Goal: Information Seeking & Learning: Learn about a topic

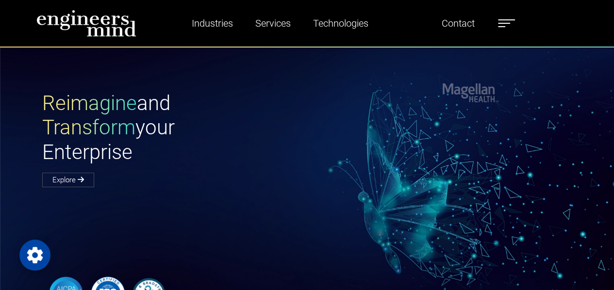
click at [505, 22] on label at bounding box center [506, 23] width 17 height 13
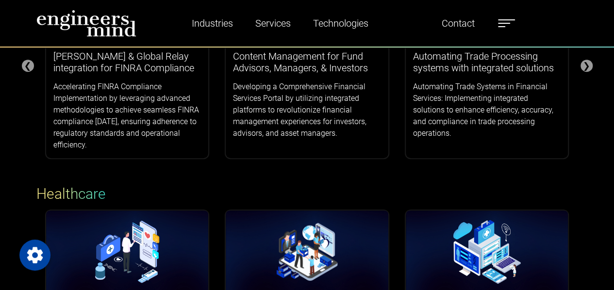
scroll to position [221, 0]
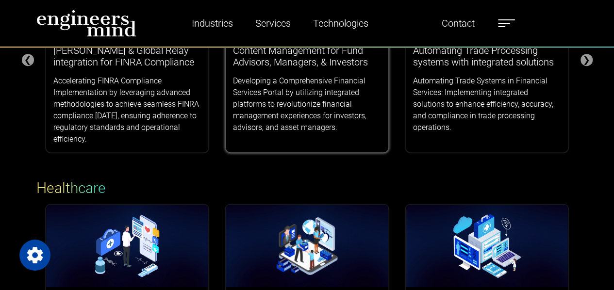
click at [305, 68] on h3 "Content Management for Fund Advisors, Managers, & Investors" at bounding box center [307, 56] width 148 height 23
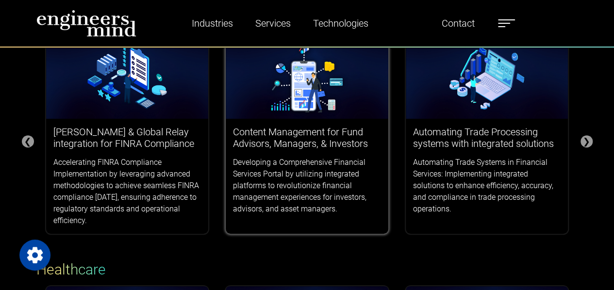
scroll to position [0, 0]
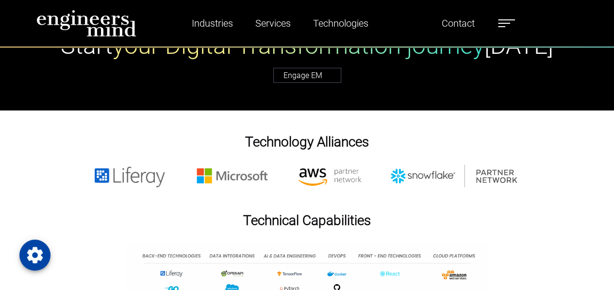
scroll to position [3204, 0]
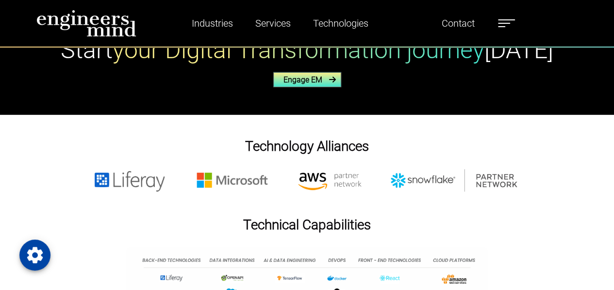
click at [294, 87] on link "Engage EM" at bounding box center [307, 79] width 68 height 15
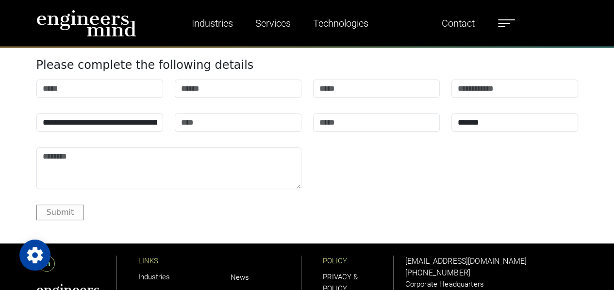
scroll to position [3752, 0]
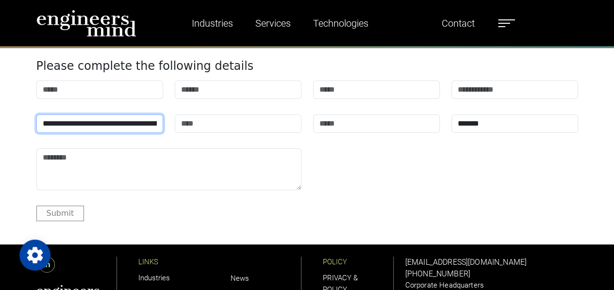
click at [128, 133] on select "**********" at bounding box center [99, 124] width 127 height 18
click at [224, 180] on div "**********" at bounding box center [308, 143] width 554 height 125
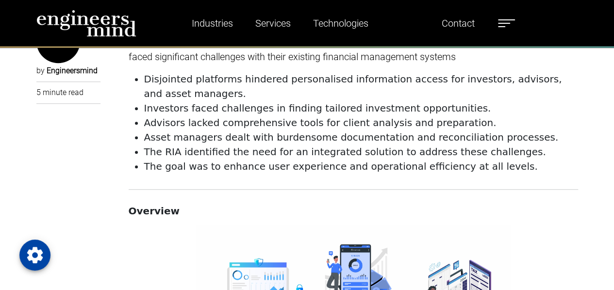
scroll to position [0, 0]
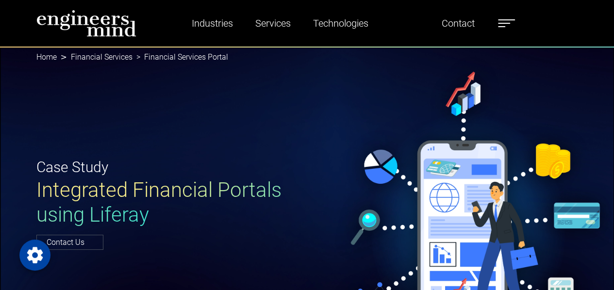
click at [101, 21] on img at bounding box center [86, 23] width 100 height 27
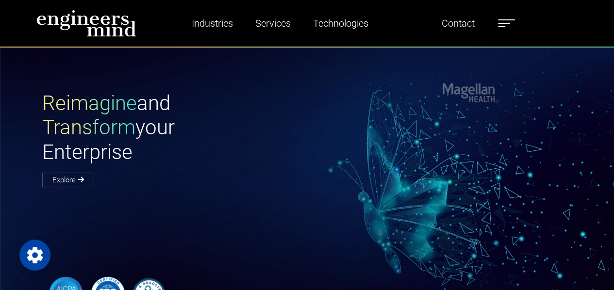
scroll to position [0, 0]
click at [510, 19] on label at bounding box center [506, 23] width 17 height 13
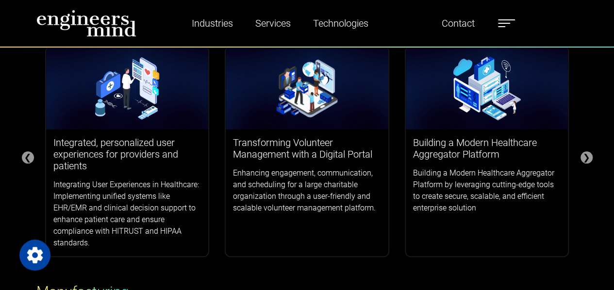
scroll to position [379, 0]
click at [582, 157] on div "❯" at bounding box center [587, 158] width 12 height 12
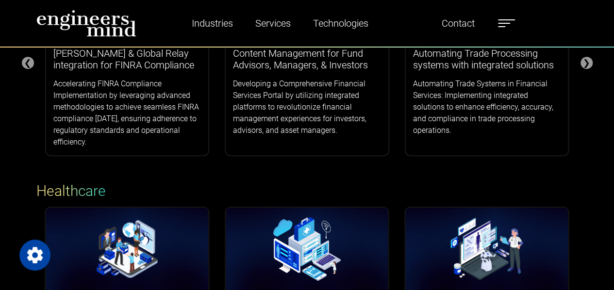
scroll to position [170, 0]
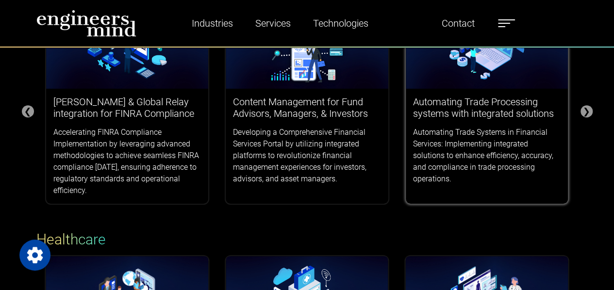
click at [482, 107] on h3 "Automating Trade Processing systems with integrated solutions" at bounding box center [487, 107] width 148 height 23
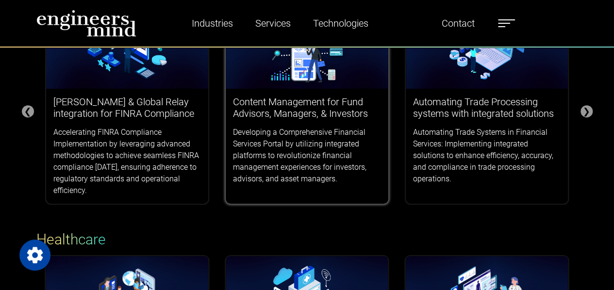
click at [312, 125] on div "Content Management for Fund Advisors, Managers, & Investors Developing a Compre…" at bounding box center [307, 140] width 163 height 103
click at [316, 107] on h3 "Content Management for Fund Advisors, Managers, & Investors" at bounding box center [307, 107] width 148 height 23
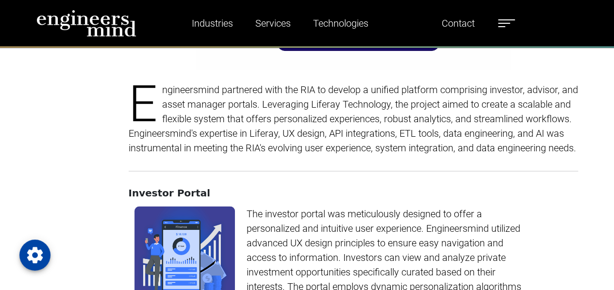
scroll to position [751, 0]
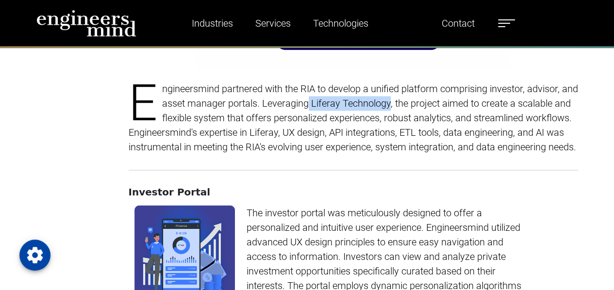
drag, startPoint x: 327, startPoint y: 102, endPoint x: 406, endPoint y: 100, distance: 79.2
click at [406, 100] on p "Engineersmind partnered with the RIA to develop a unified platform comprising i…" at bounding box center [354, 118] width 450 height 73
click at [391, 127] on p "Engineersmind partnered with the RIA to develop a unified platform comprising i…" at bounding box center [354, 118] width 450 height 73
drag, startPoint x: 330, startPoint y: 105, endPoint x: 406, endPoint y: 99, distance: 76.6
click at [406, 99] on p "Engineersmind partnered with the RIA to develop a unified platform comprising i…" at bounding box center [354, 118] width 450 height 73
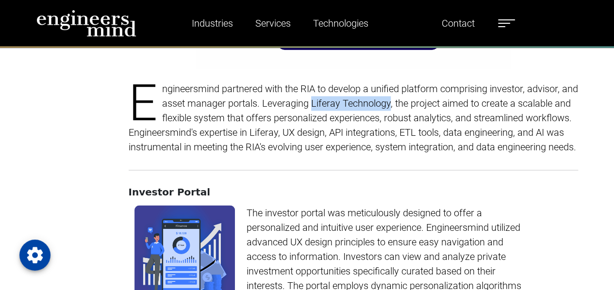
click at [343, 96] on p "Engineersmind partnered with the RIA to develop a unified platform comprising i…" at bounding box center [354, 118] width 450 height 73
drag, startPoint x: 331, startPoint y: 102, endPoint x: 339, endPoint y: 102, distance: 7.4
click at [339, 102] on p "Engineersmind partnered with the RIA to develop a unified platform comprising i…" at bounding box center [354, 118] width 450 height 73
click at [331, 111] on p "Engineersmind partnered with the RIA to develop a unified platform comprising i…" at bounding box center [354, 118] width 450 height 73
drag, startPoint x: 331, startPoint y: 106, endPoint x: 355, endPoint y: 105, distance: 23.3
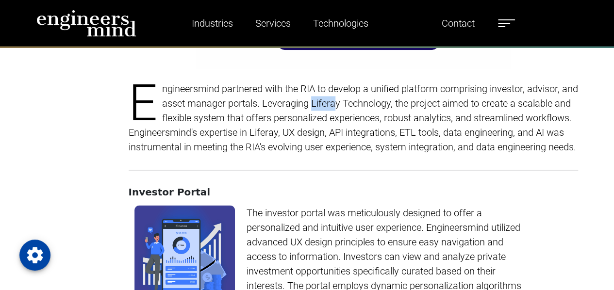
click at [355, 105] on p "Engineersmind partnered with the RIA to develop a unified platform comprising i…" at bounding box center [354, 118] width 450 height 73
click at [355, 109] on p "Engineersmind partnered with the RIA to develop a unified platform comprising i…" at bounding box center [354, 118] width 450 height 73
drag, startPoint x: 329, startPoint y: 102, endPoint x: 407, endPoint y: 109, distance: 77.5
click at [407, 109] on p "Engineersmind partnered with the RIA to develop a unified platform comprising i…" at bounding box center [354, 118] width 450 height 73
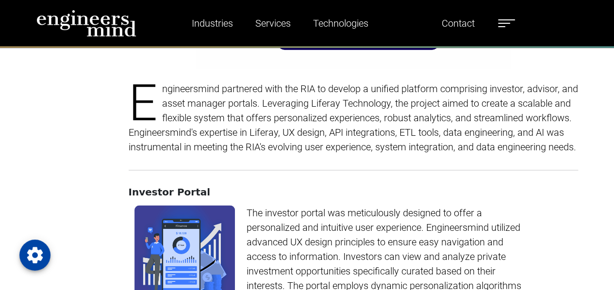
click at [417, 127] on p "Engineersmind partnered with the RIA to develop a unified platform comprising i…" at bounding box center [354, 118] width 450 height 73
click at [336, 109] on p "Engineersmind partnered with the RIA to develop a unified platform comprising i…" at bounding box center [354, 118] width 450 height 73
click at [333, 105] on p "Engineersmind partnered with the RIA to develop a unified platform comprising i…" at bounding box center [354, 118] width 450 height 73
click at [336, 107] on p "Engineersmind partnered with the RIA to develop a unified platform comprising i…" at bounding box center [354, 118] width 450 height 73
click at [333, 118] on p "Engineersmind partnered with the RIA to develop a unified platform comprising i…" at bounding box center [354, 118] width 450 height 73
